Goal: Task Accomplishment & Management: Manage account settings

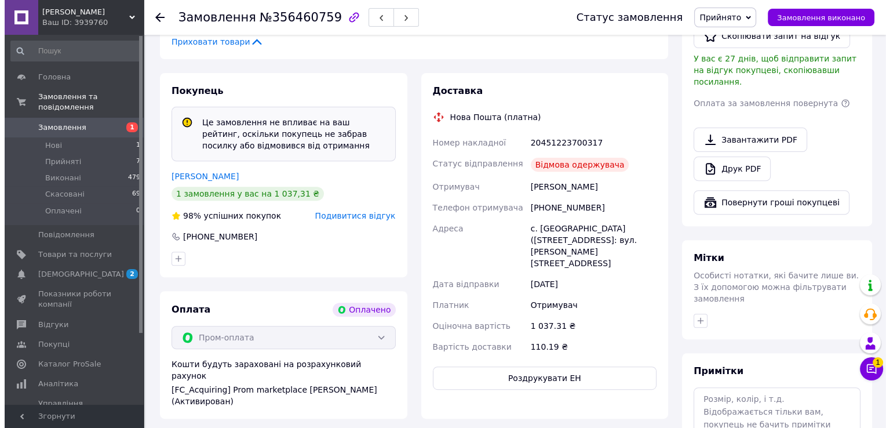
scroll to position [450, 0]
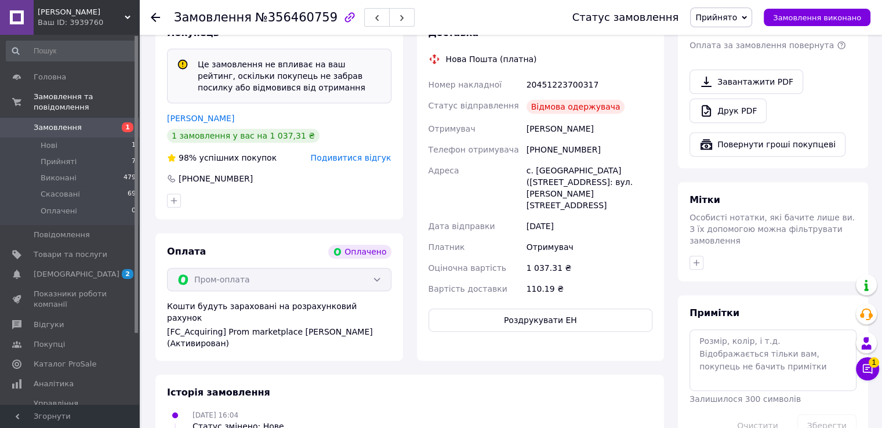
click at [359, 153] on span "Подивитися відгук" at bounding box center [351, 157] width 81 height 9
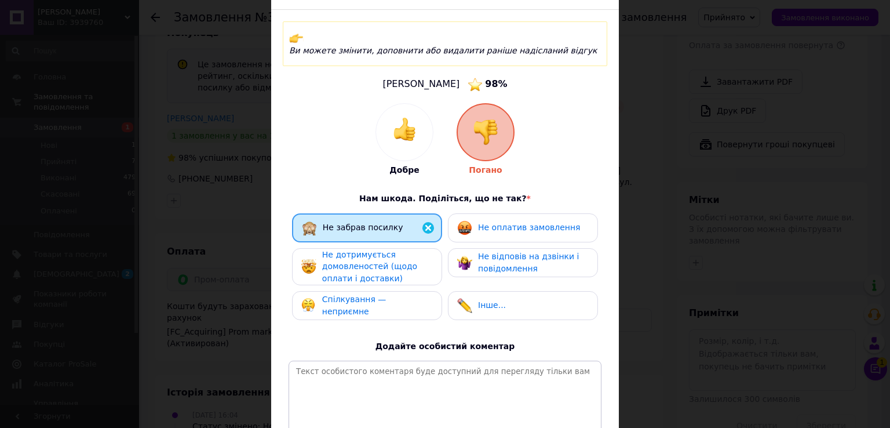
scroll to position [116, 0]
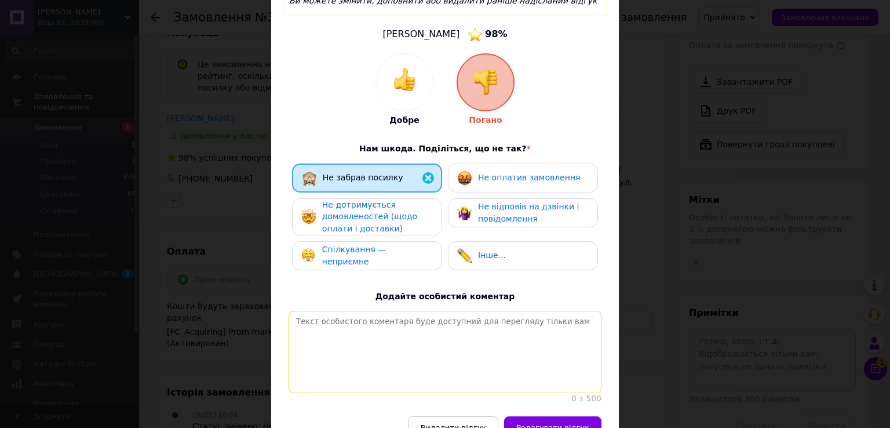
click at [354, 339] on textarea at bounding box center [445, 352] width 313 height 82
type textarea "[PERSON_NAME]"
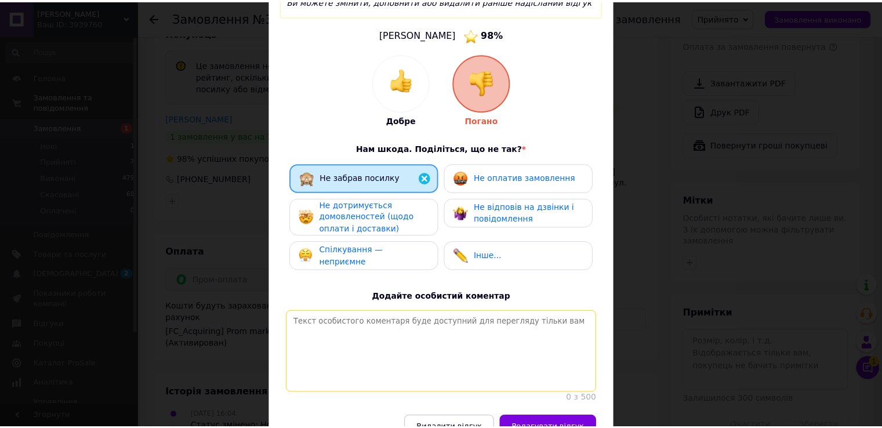
scroll to position [0, 0]
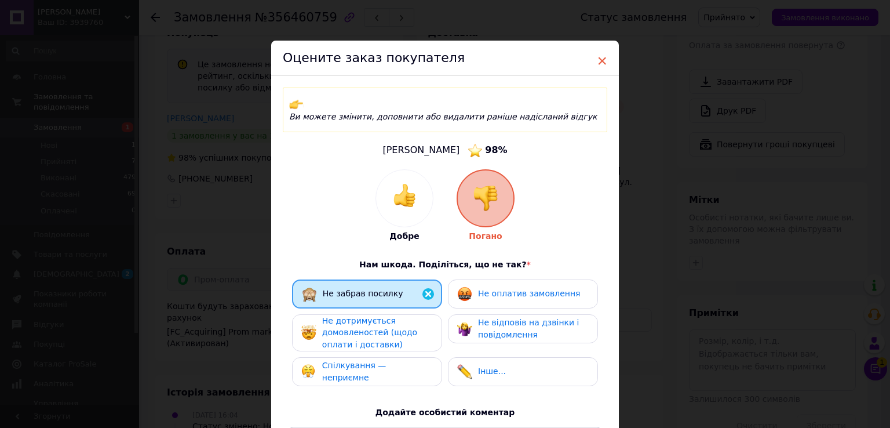
click at [601, 57] on span "×" at bounding box center [602, 61] width 10 height 20
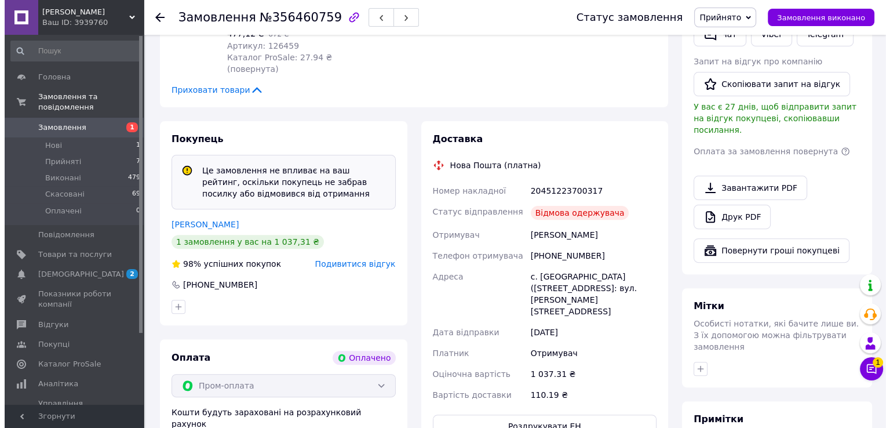
scroll to position [276, 0]
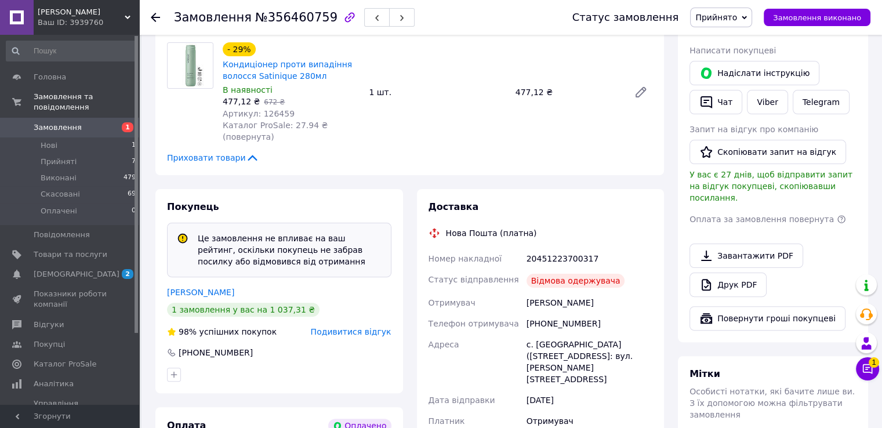
click at [344, 327] on span "Подивитися відгук" at bounding box center [351, 331] width 81 height 9
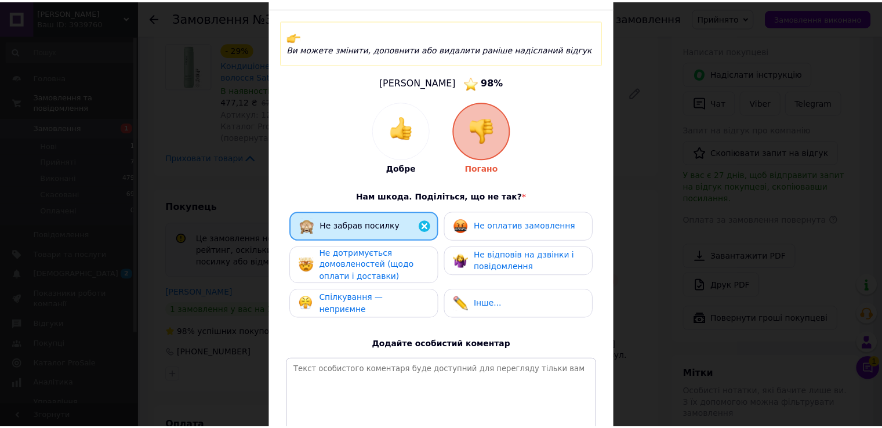
scroll to position [174, 0]
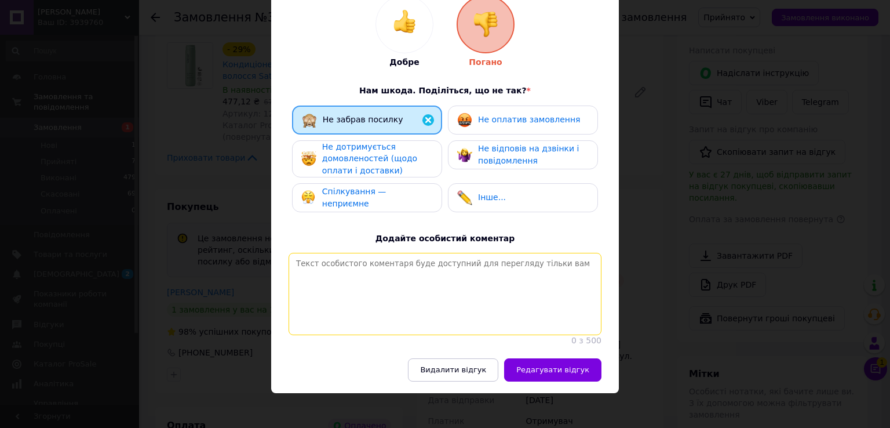
click at [381, 275] on textarea at bounding box center [445, 294] width 313 height 82
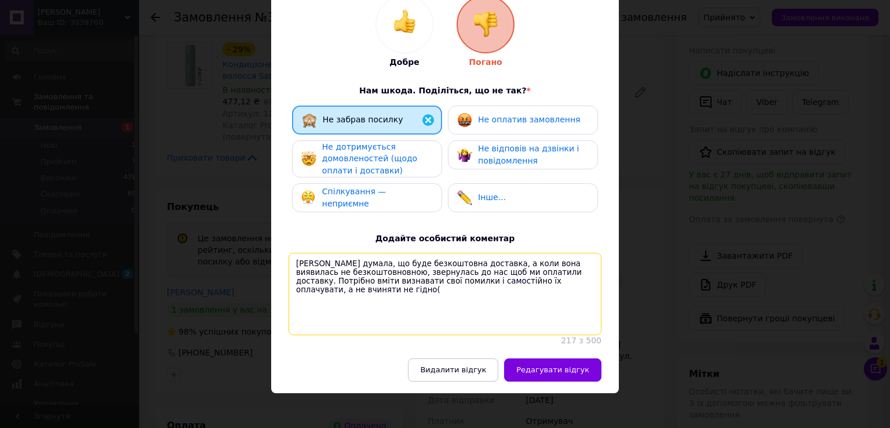
click at [461, 262] on textarea "[PERSON_NAME] думала, що буде безкоштовна доставка, а коли вона виявилась не бе…" at bounding box center [445, 294] width 313 height 82
drag, startPoint x: 518, startPoint y: 263, endPoint x: 550, endPoint y: 263, distance: 31.9
click at [550, 263] on textarea "[PERSON_NAME] думала, що буде безкоштовна доставка, а коли вона виявилась не бе…" at bounding box center [445, 294] width 313 height 82
click at [521, 262] on textarea "[PERSON_NAME] думала, що буде безкоштовна доставка, а коли вона виявилась не бе…" at bounding box center [445, 294] width 313 height 82
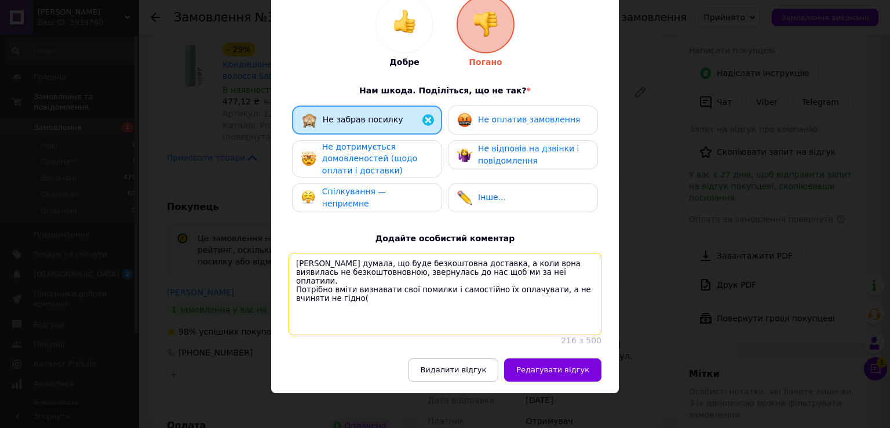
drag, startPoint x: 312, startPoint y: 283, endPoint x: 319, endPoint y: 296, distance: 15.0
click at [312, 283] on textarea "[PERSON_NAME] думала, що буде безкоштовна доставка, а коли вона виявилась не бе…" at bounding box center [445, 294] width 313 height 82
type textarea "[PERSON_NAME] думала, що буде безкоштовна доставка, а коли вона виявилась не бе…"
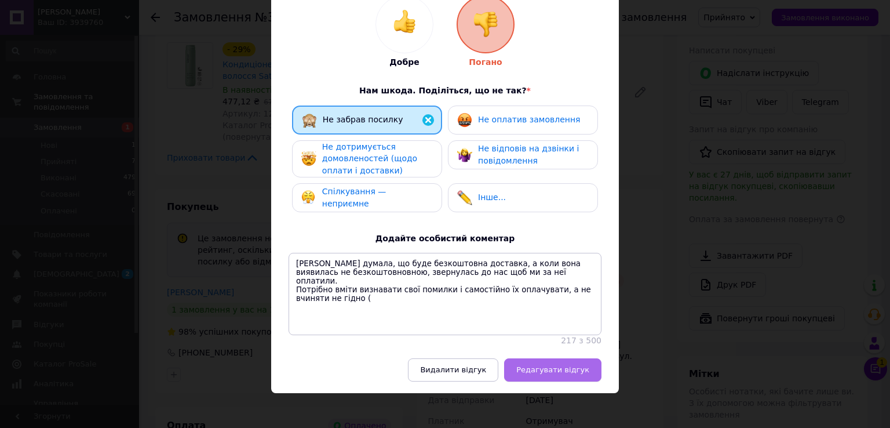
click at [577, 366] on span "Редагувати відгук" at bounding box center [553, 369] width 73 height 9
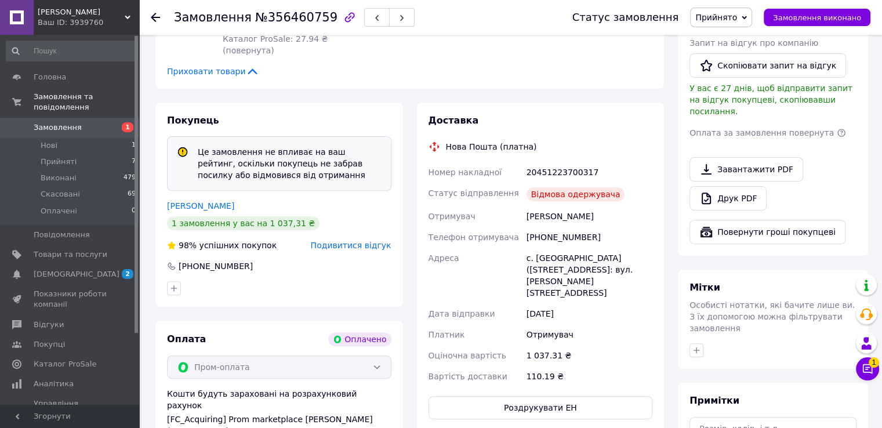
scroll to position [276, 0]
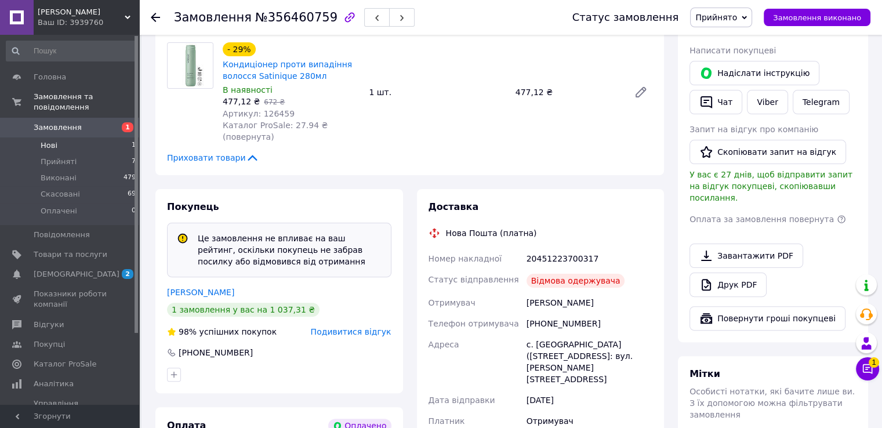
click at [50, 140] on span "Нові" at bounding box center [49, 145] width 17 height 10
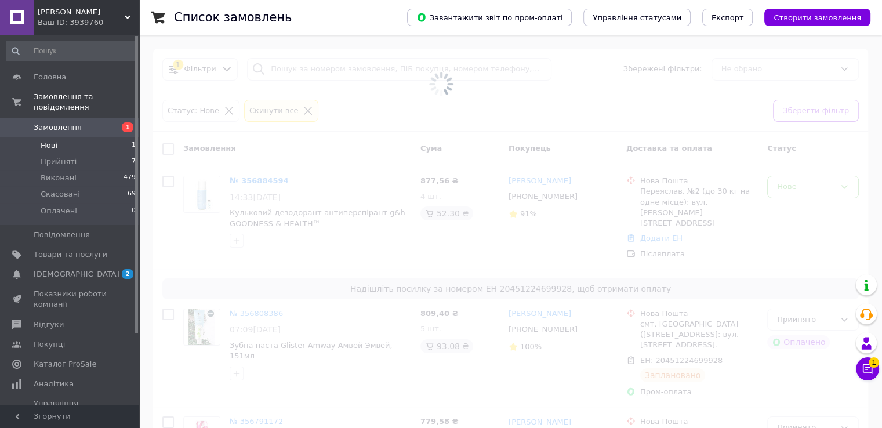
click at [865, 369] on icon at bounding box center [868, 369] width 10 height 10
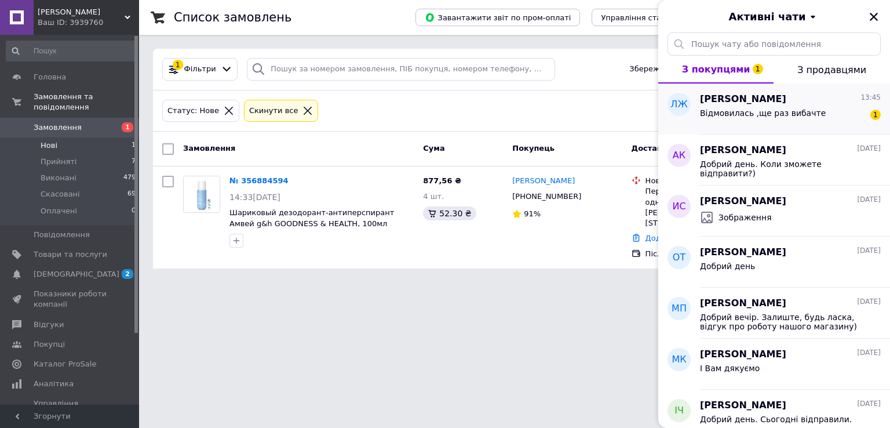
click at [775, 115] on span "Відмовилась ,ще раз вибачте" at bounding box center [763, 112] width 126 height 9
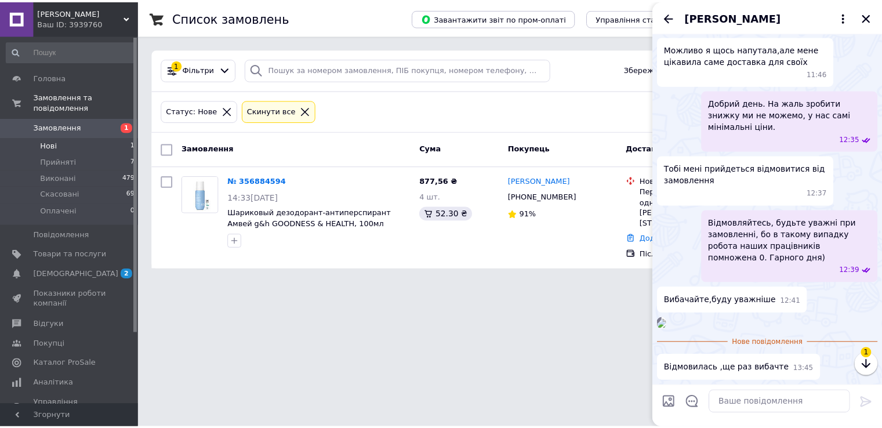
scroll to position [464, 0]
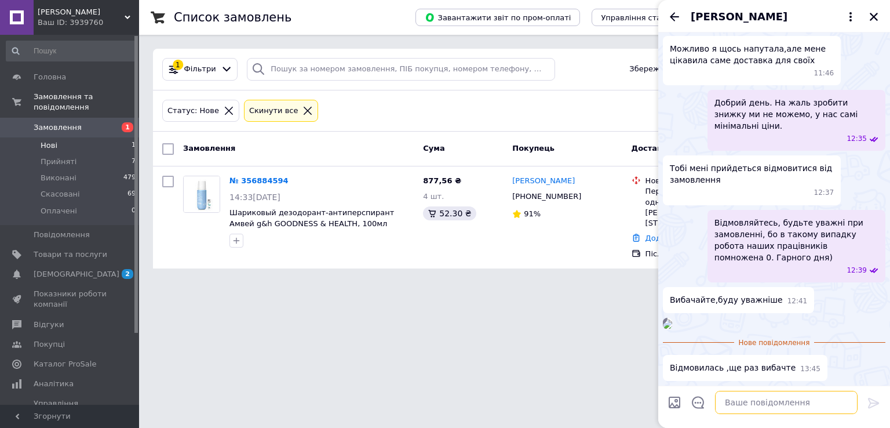
click at [750, 403] on textarea at bounding box center [786, 402] width 143 height 23
click at [870, 16] on icon "Закрити" at bounding box center [874, 17] width 10 height 10
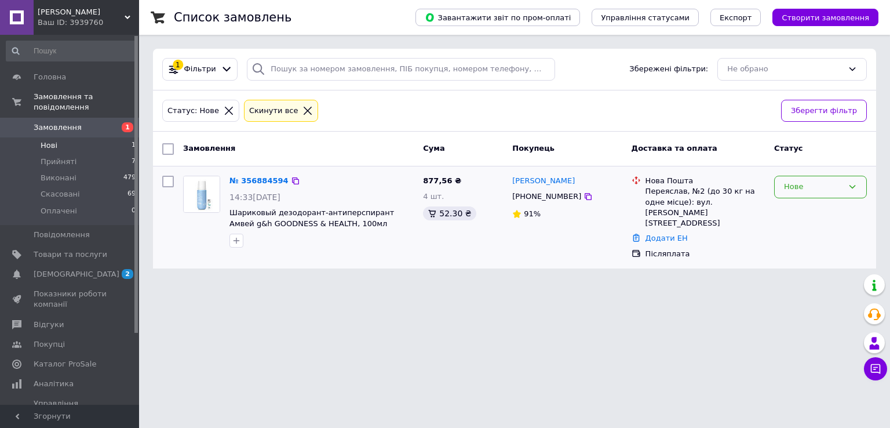
click at [859, 188] on div "Нове" at bounding box center [820, 187] width 93 height 23
click at [814, 207] on li "Прийнято" at bounding box center [821, 211] width 92 height 21
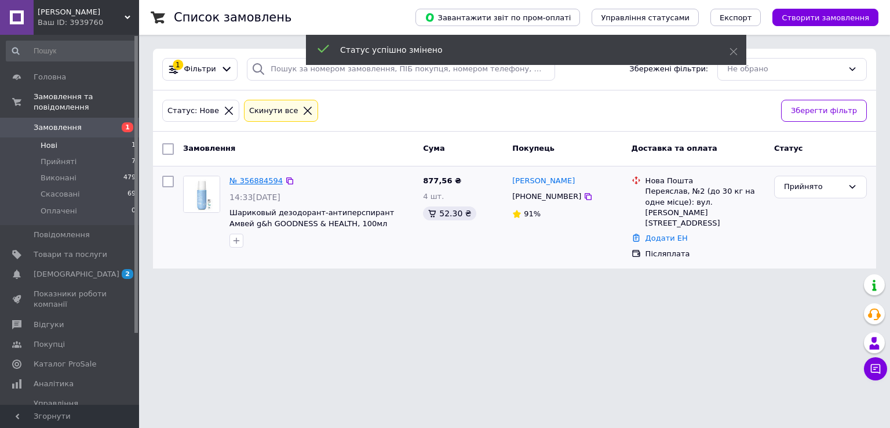
click at [241, 178] on link "№ 356884594" at bounding box center [256, 180] width 53 height 9
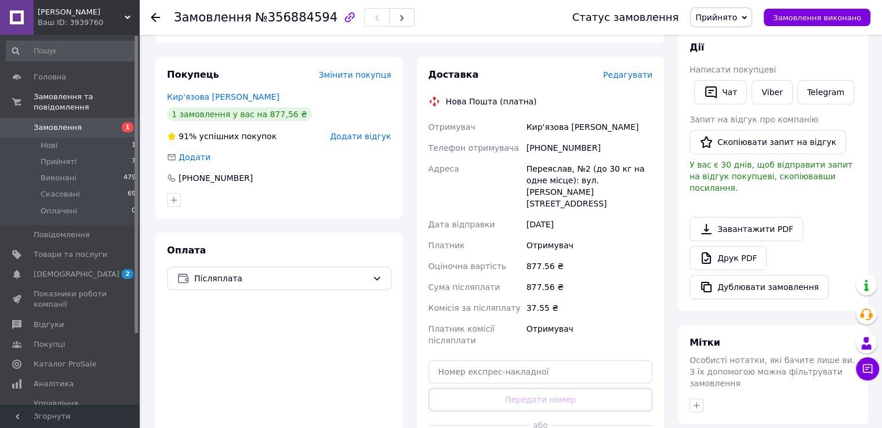
scroll to position [232, 0]
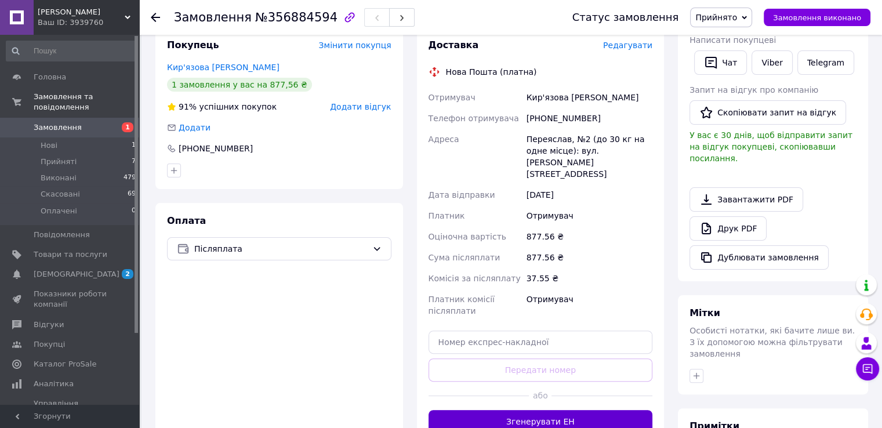
click at [519, 411] on button "Згенерувати ЕН" at bounding box center [540, 421] width 224 height 23
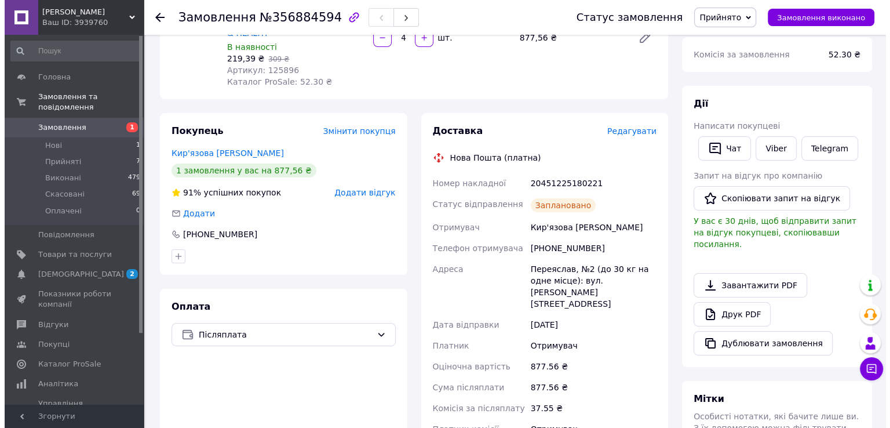
scroll to position [0, 0]
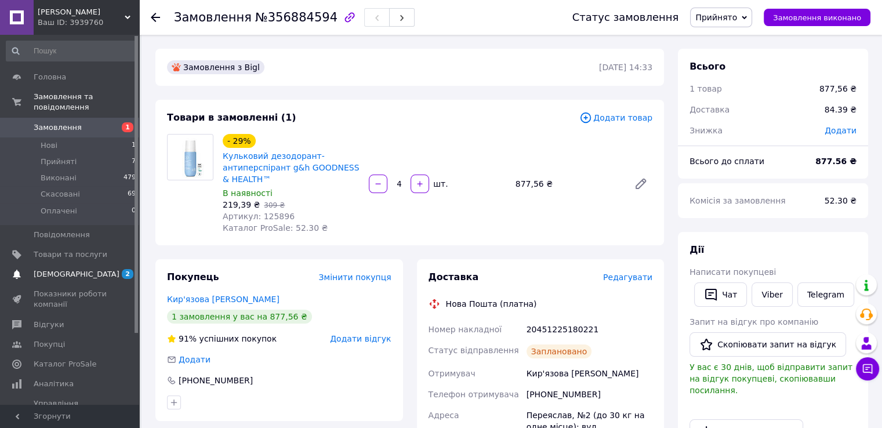
click at [81, 269] on span "[DEMOGRAPHIC_DATA]" at bounding box center [71, 274] width 74 height 10
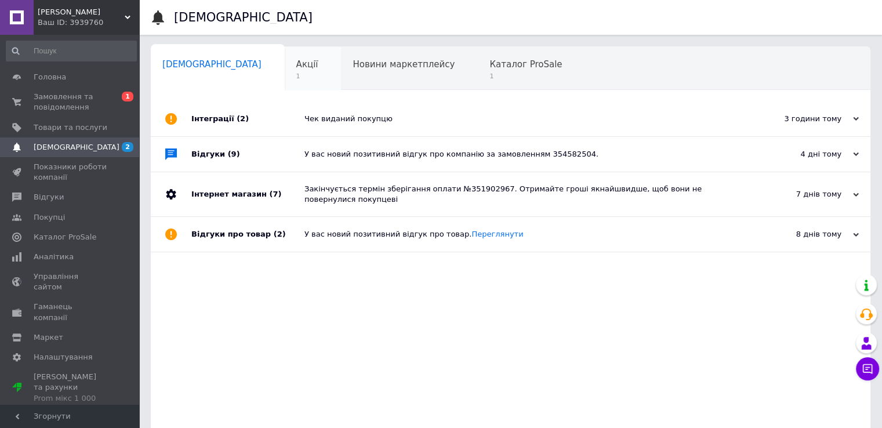
click at [285, 76] on div "Акції 1" at bounding box center [313, 69] width 57 height 44
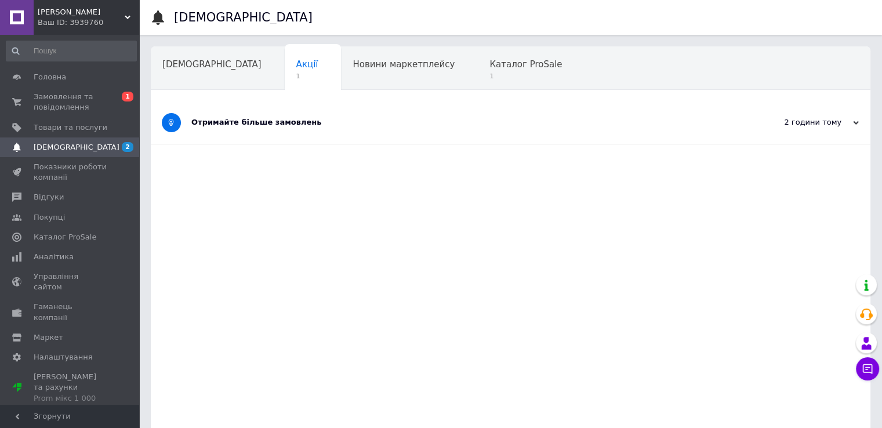
click at [262, 122] on div "Отримайте більше замовлень" at bounding box center [466, 122] width 551 height 10
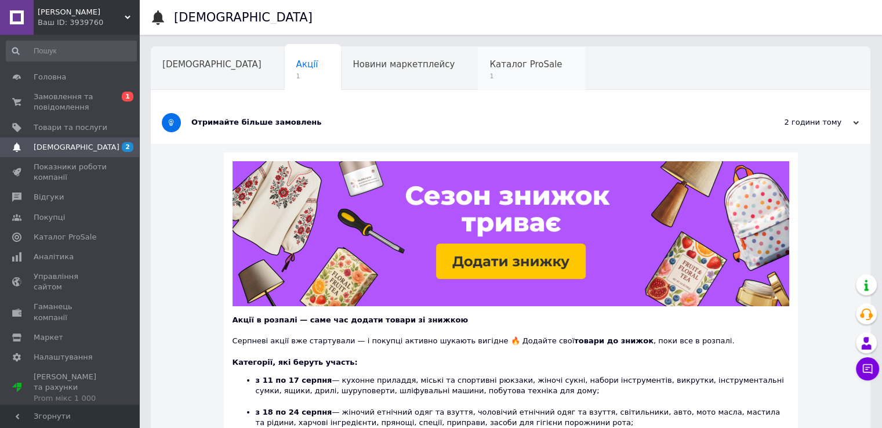
click at [489, 70] on span "Каталог ProSale" at bounding box center [525, 64] width 72 height 10
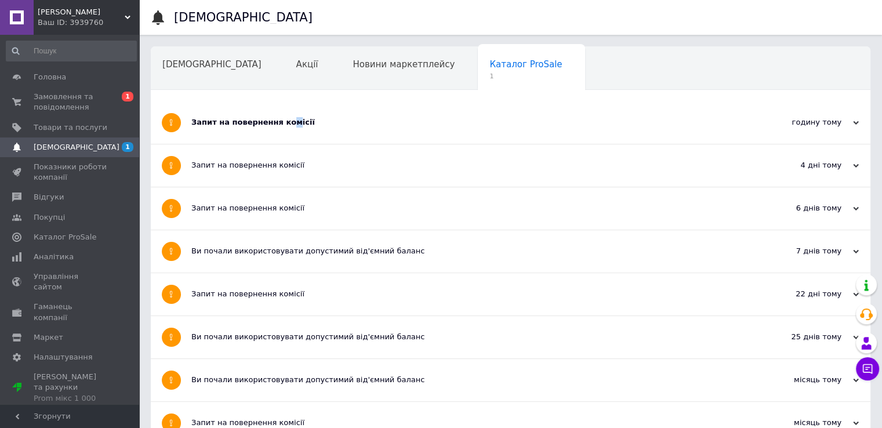
drag, startPoint x: 283, startPoint y: 114, endPoint x: 283, endPoint y: 120, distance: 5.8
click at [283, 117] on div "Запит на повернення комісії" at bounding box center [466, 122] width 551 height 42
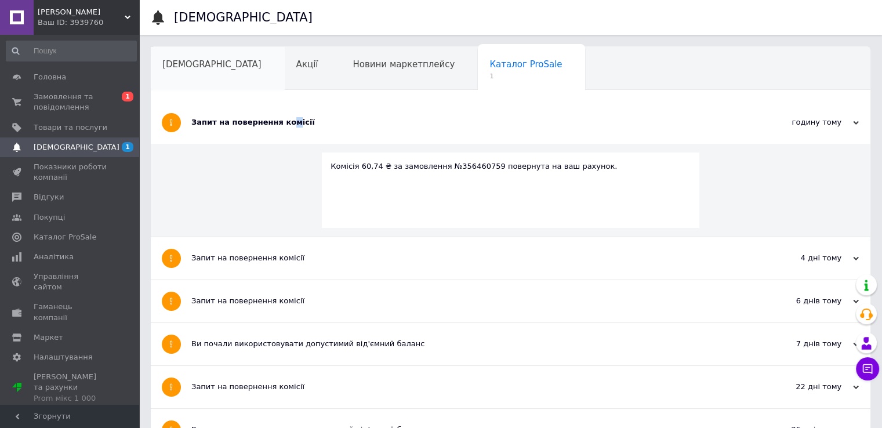
click at [185, 63] on span "[DEMOGRAPHIC_DATA]" at bounding box center [211, 64] width 99 height 10
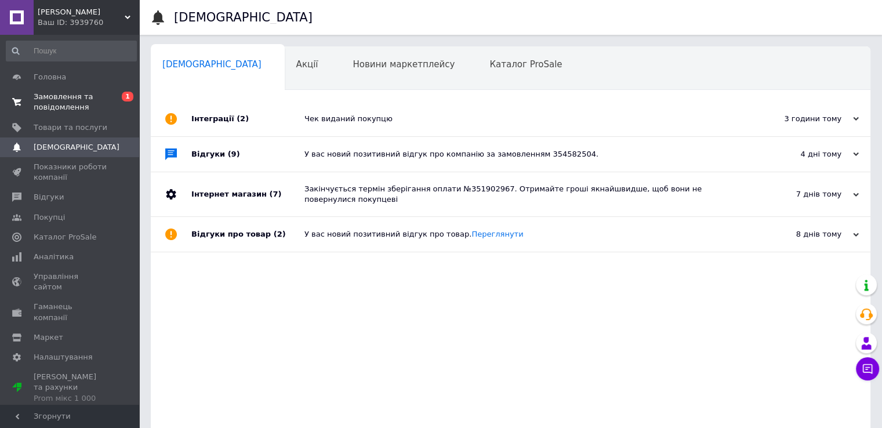
click at [74, 99] on span "Замовлення та повідомлення" at bounding box center [71, 102] width 74 height 21
